Goal: Information Seeking & Learning: Learn about a topic

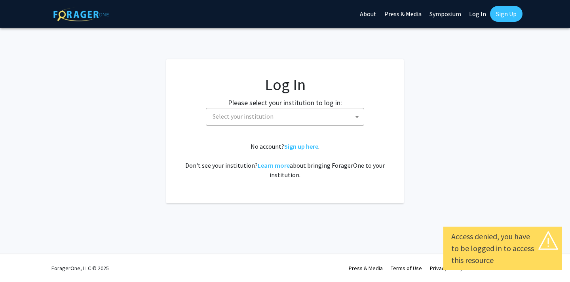
select select
click at [311, 120] on span "Select your institution" at bounding box center [286, 116] width 154 height 16
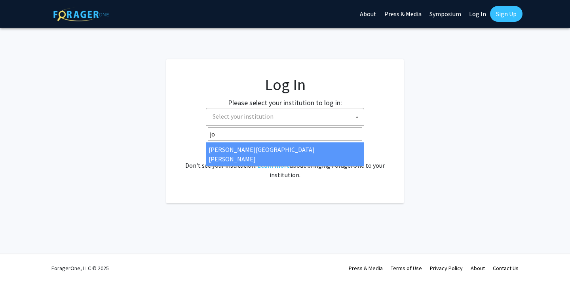
type input "jo"
select select "1"
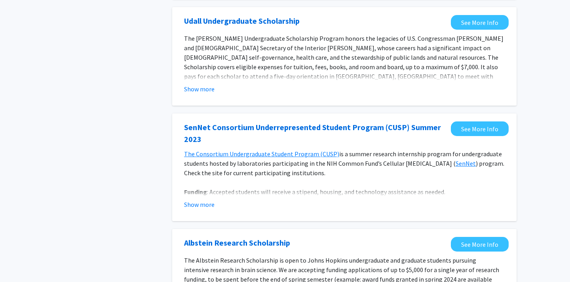
scroll to position [287, 0]
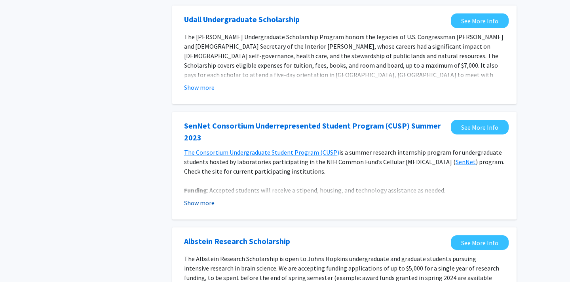
click at [204, 203] on button "Show more" at bounding box center [199, 202] width 30 height 9
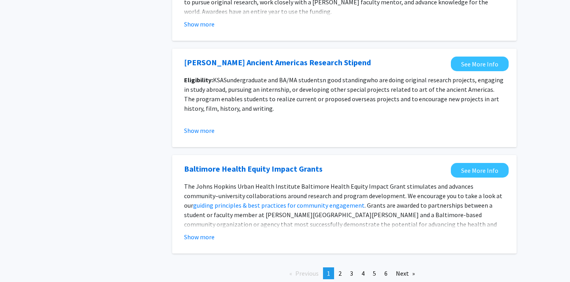
scroll to position [915, 0]
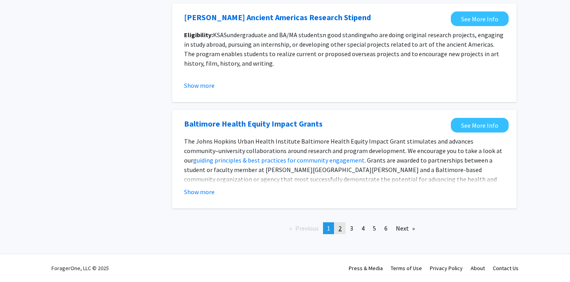
click at [343, 228] on link "page 2" at bounding box center [339, 228] width 11 height 12
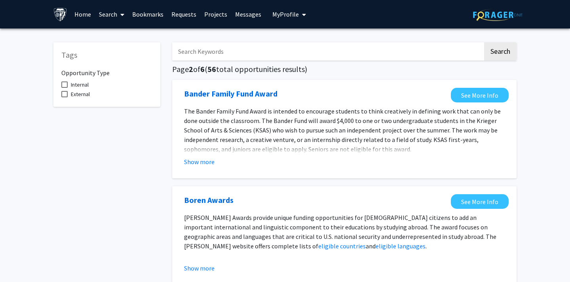
click at [231, 52] on input "Search Keywords" at bounding box center [327, 51] width 311 height 18
click at [484, 42] on button "Search" at bounding box center [500, 51] width 32 height 18
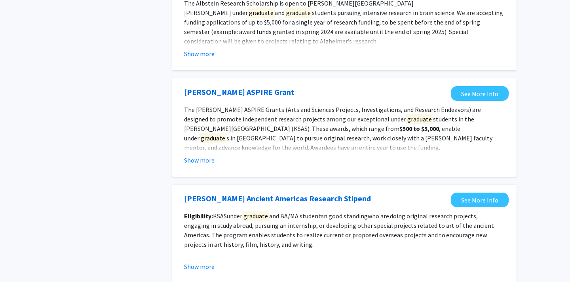
scroll to position [544, 0]
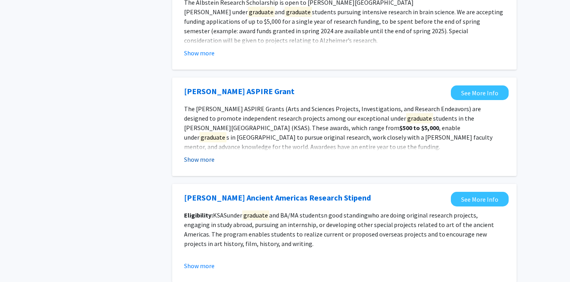
click at [202, 161] on button "Show more" at bounding box center [199, 159] width 30 height 9
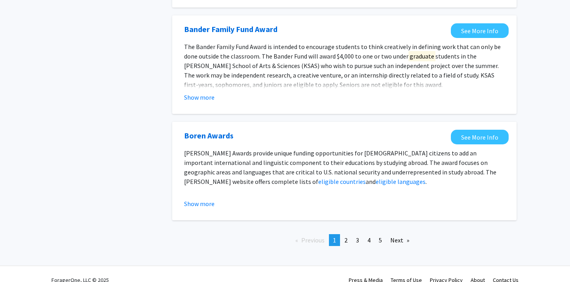
scroll to position [993, 0]
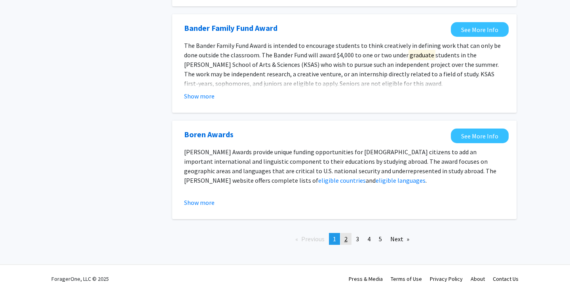
click at [346, 242] on span "2" at bounding box center [345, 239] width 3 height 8
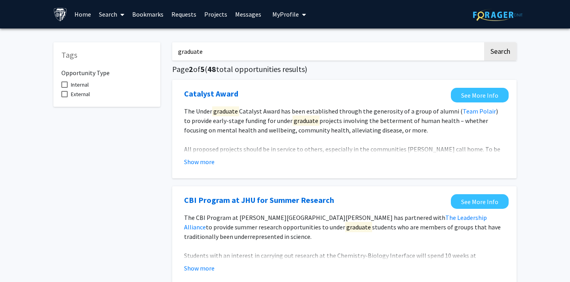
scroll to position [12, 0]
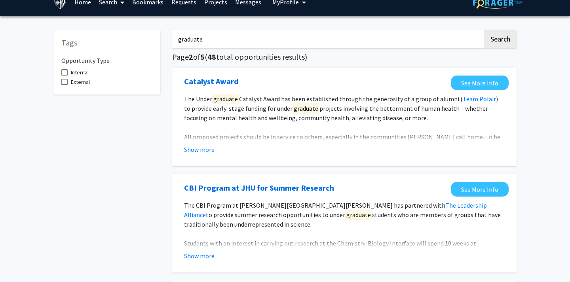
click at [178, 40] on input "graduate" at bounding box center [327, 39] width 311 height 18
type input "graduate"
click at [484, 30] on button "Search" at bounding box center [500, 39] width 32 height 18
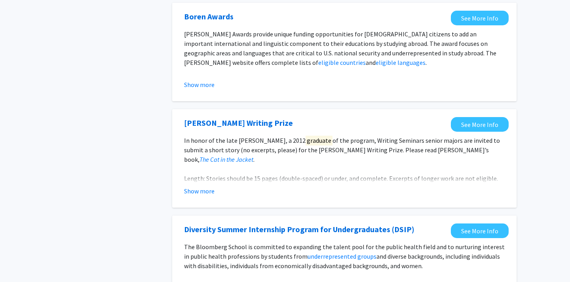
scroll to position [184, 0]
click at [210, 188] on button "Show more" at bounding box center [199, 190] width 30 height 9
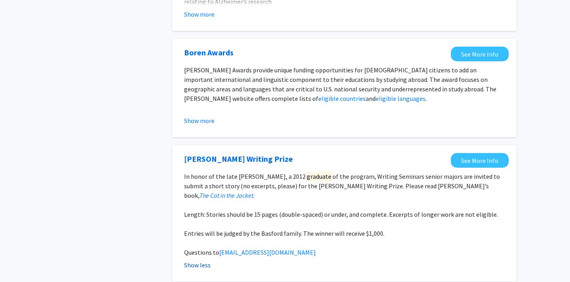
scroll to position [0, 0]
